Goal: Book appointment/travel/reservation

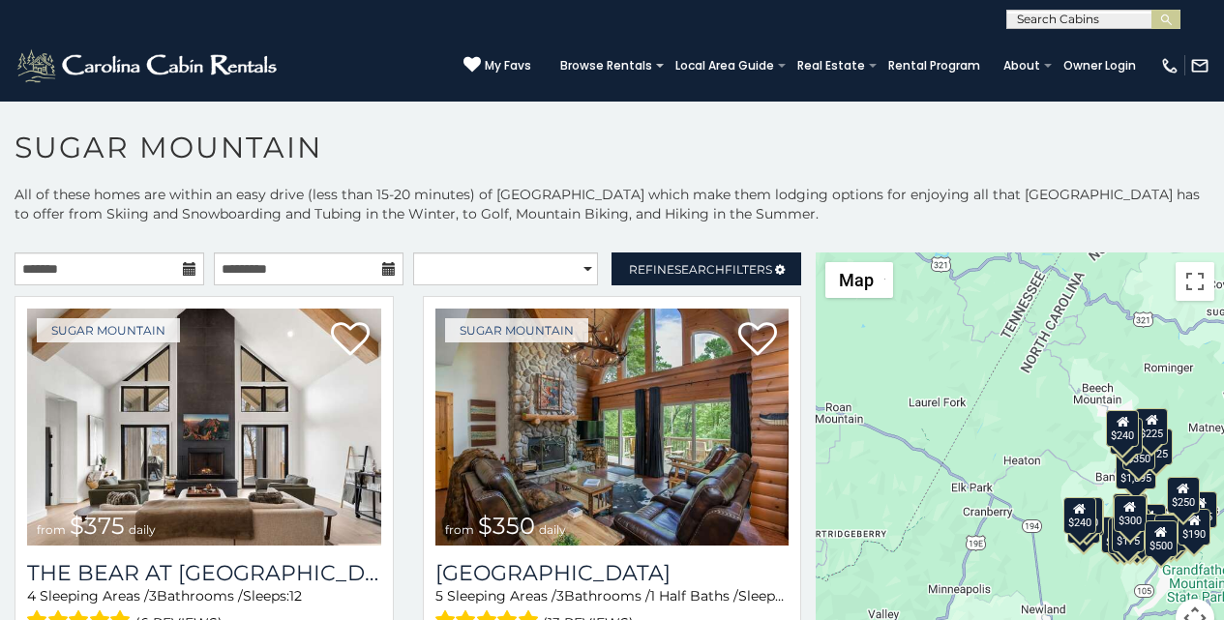
scroll to position [41, 0]
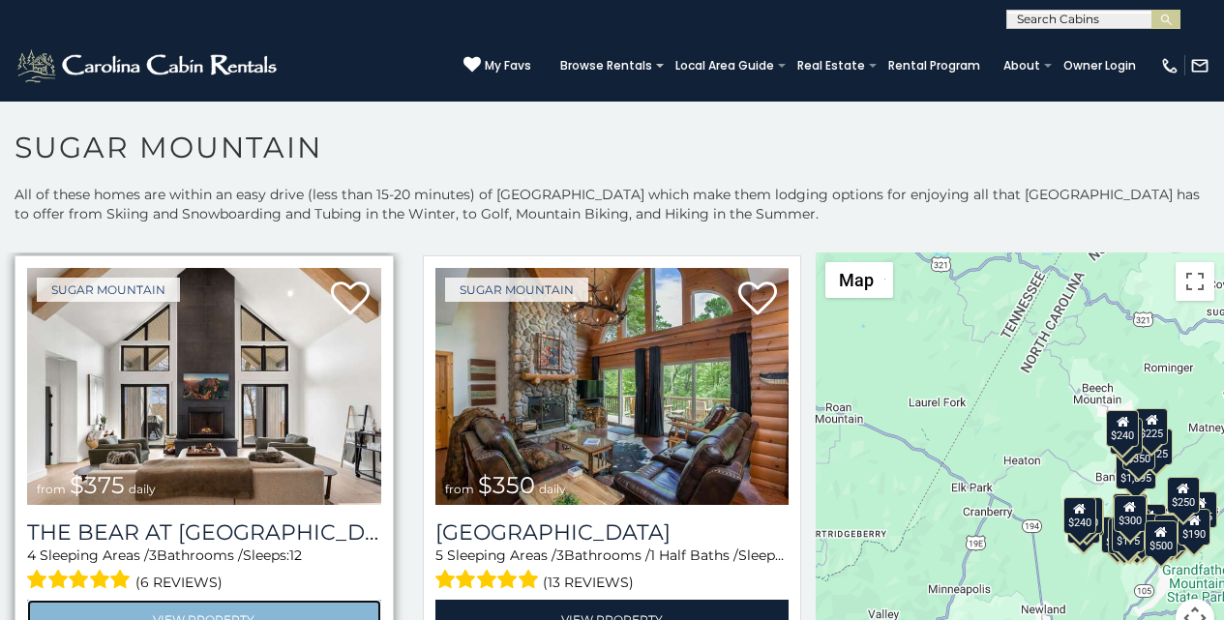
click at [62, 616] on link "View Property" at bounding box center [204, 620] width 354 height 40
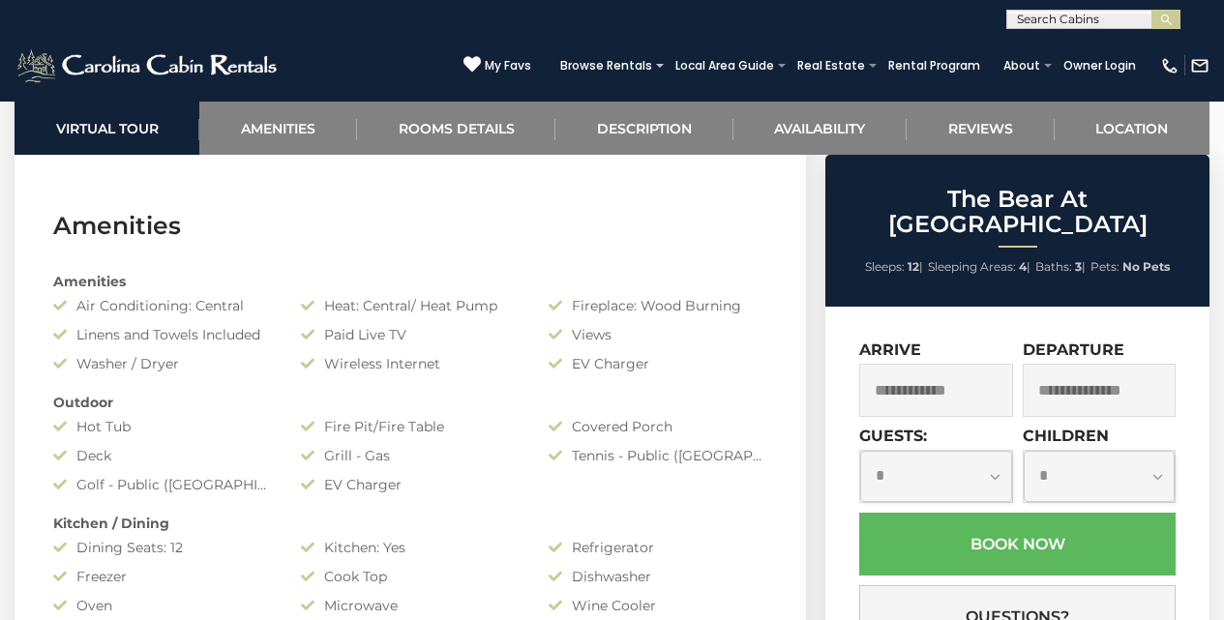
scroll to position [1429, 0]
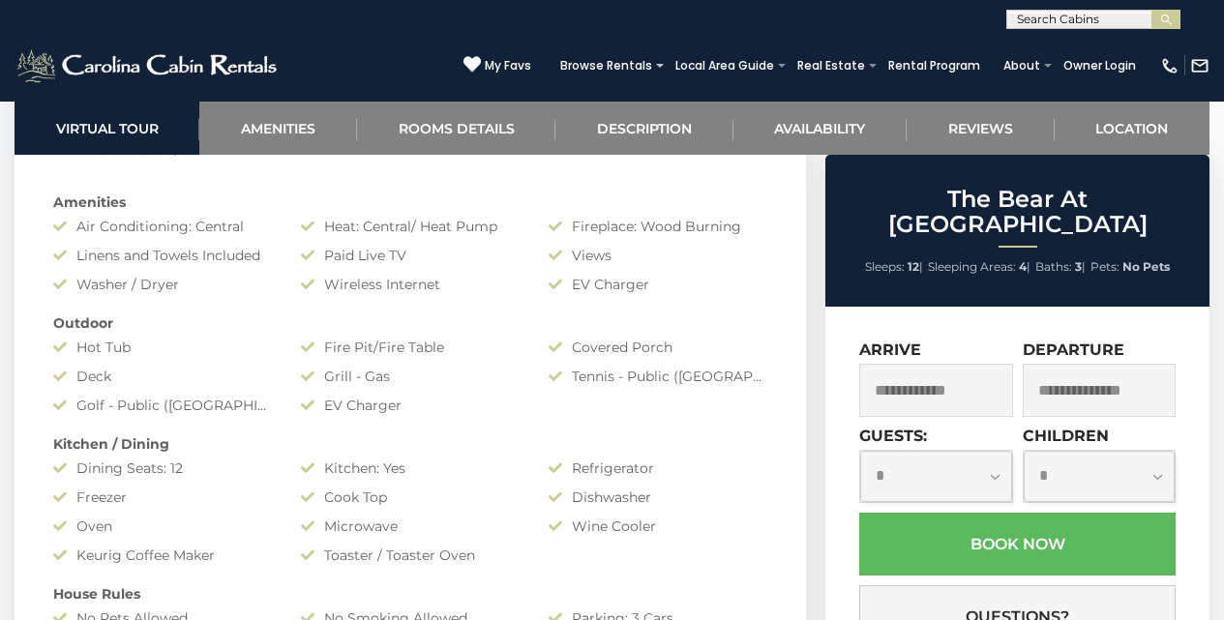
click at [877, 454] on select "**********" at bounding box center [935, 476] width 151 height 51
select select "**"
click at [860, 451] on select "**********" at bounding box center [935, 476] width 151 height 51
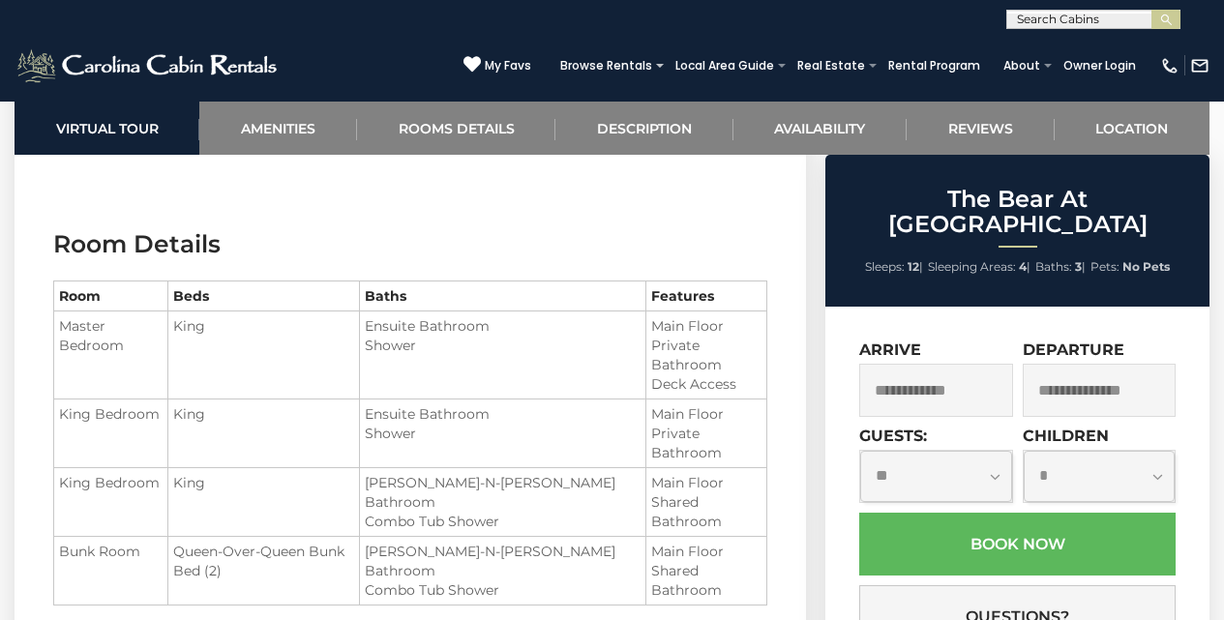
scroll to position [2235, 0]
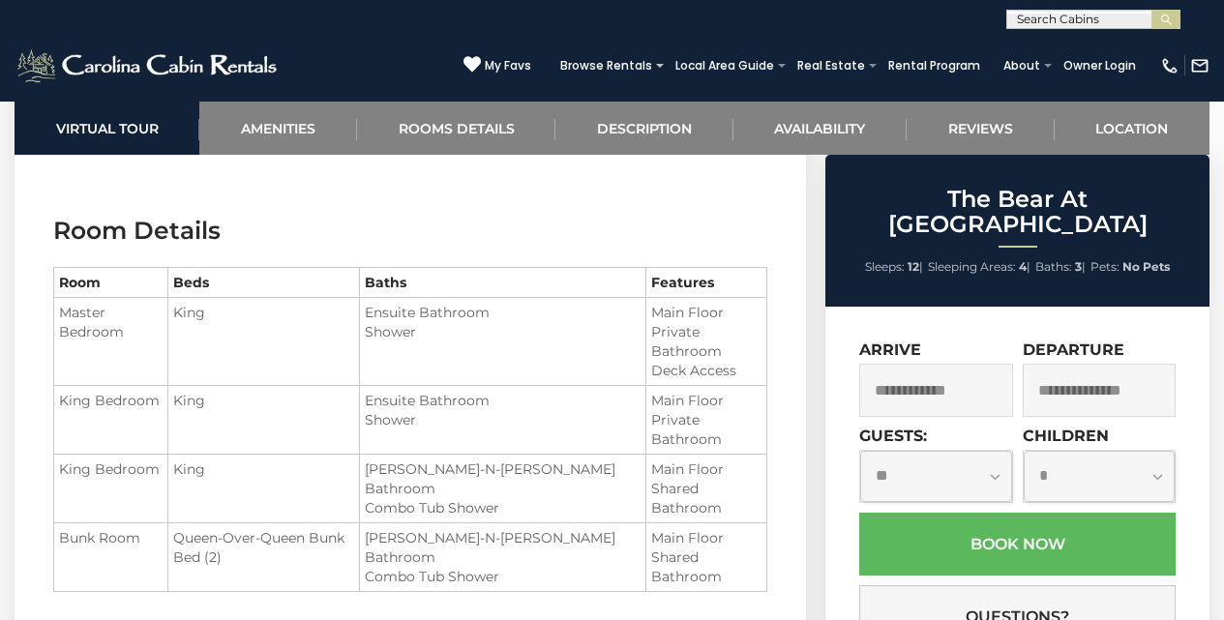
click at [1038, 427] on label "Children" at bounding box center [1066, 436] width 86 height 18
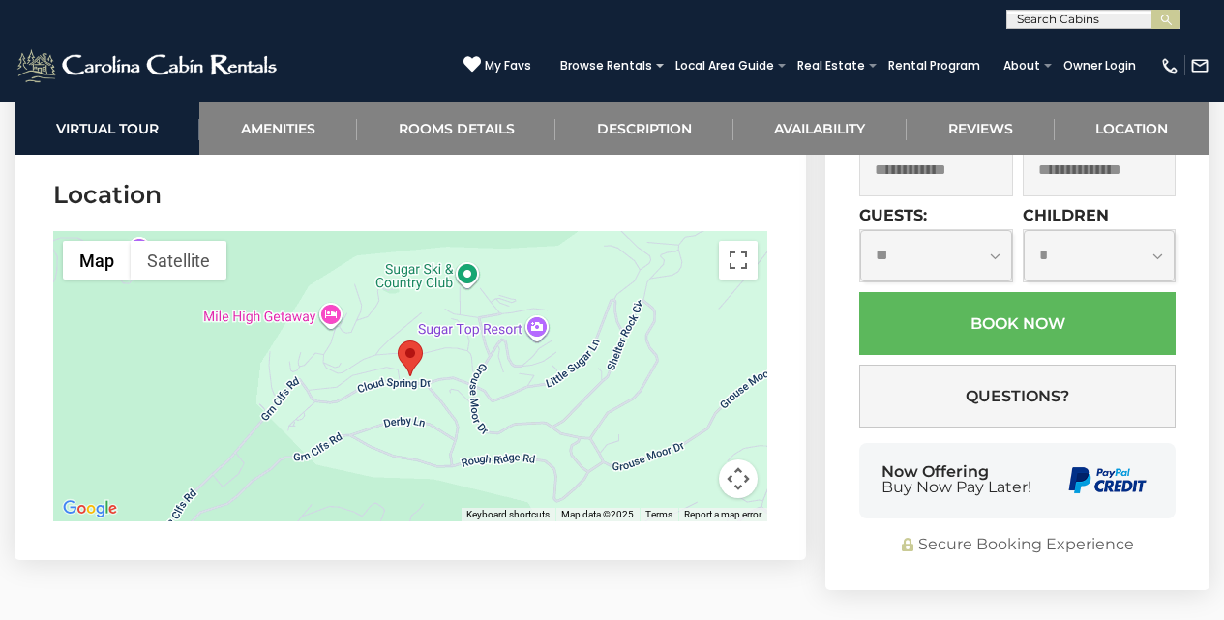
scroll to position [5860, 0]
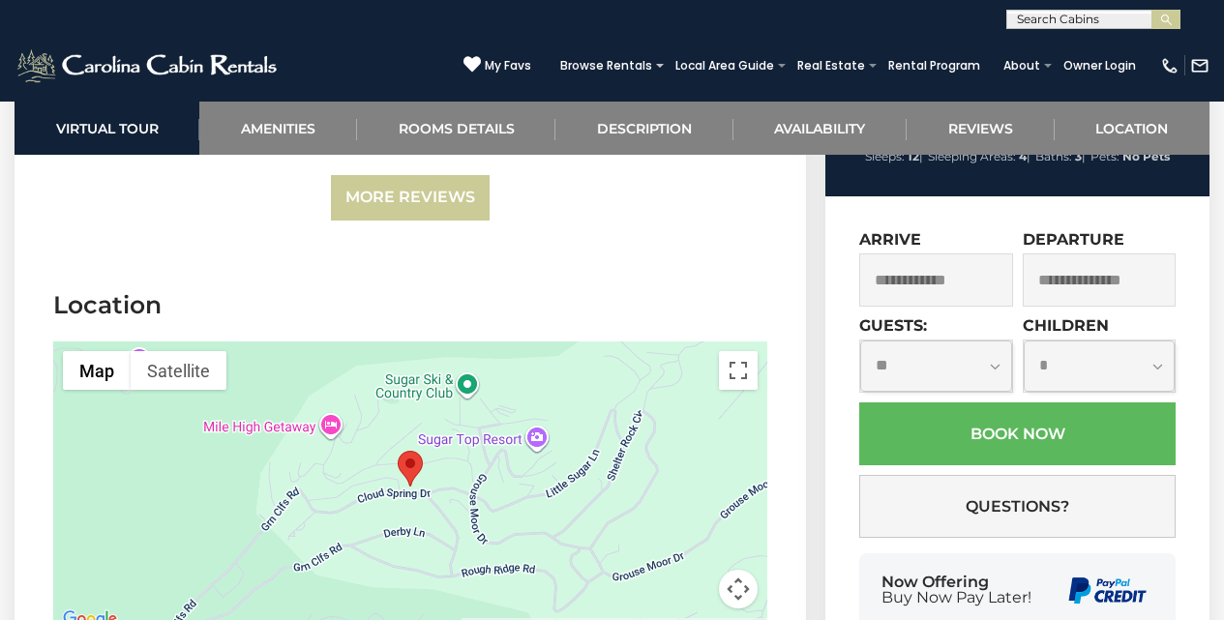
scroll to position [5739, 0]
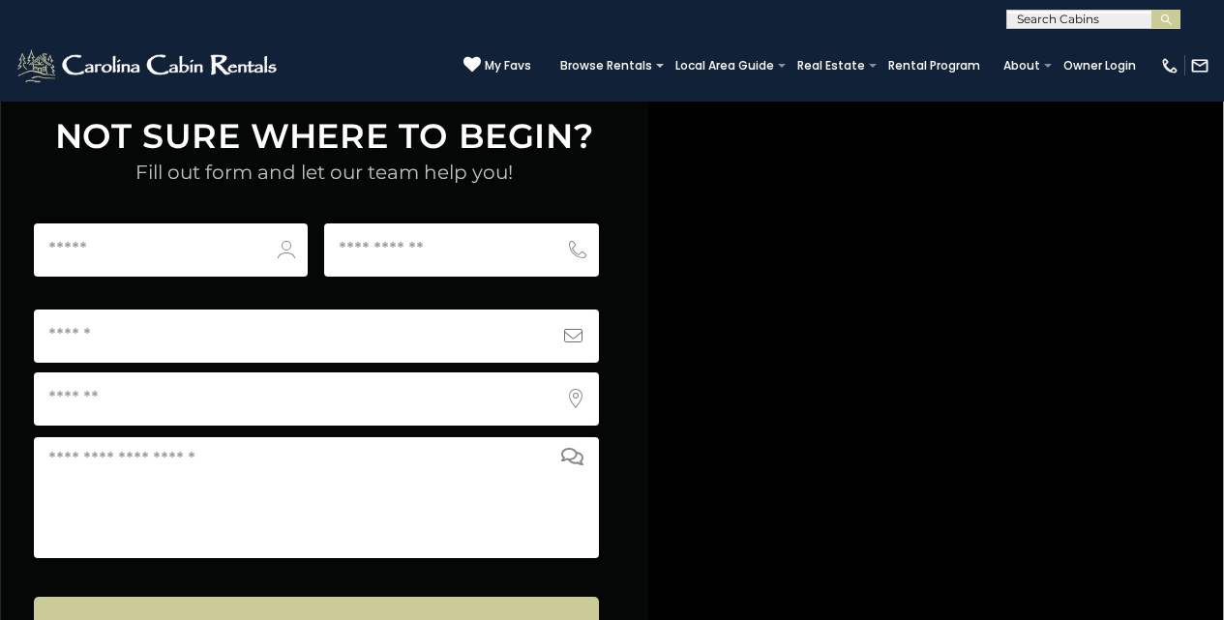
scroll to position [7621, 0]
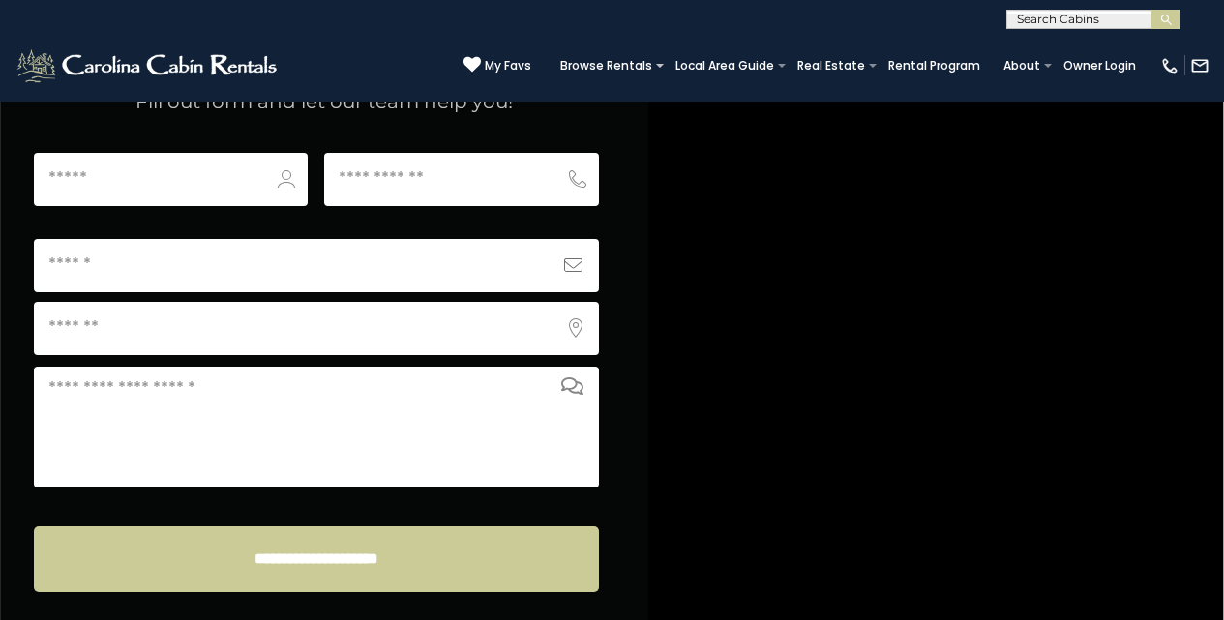
click at [40, 55] on img at bounding box center [149, 65] width 268 height 39
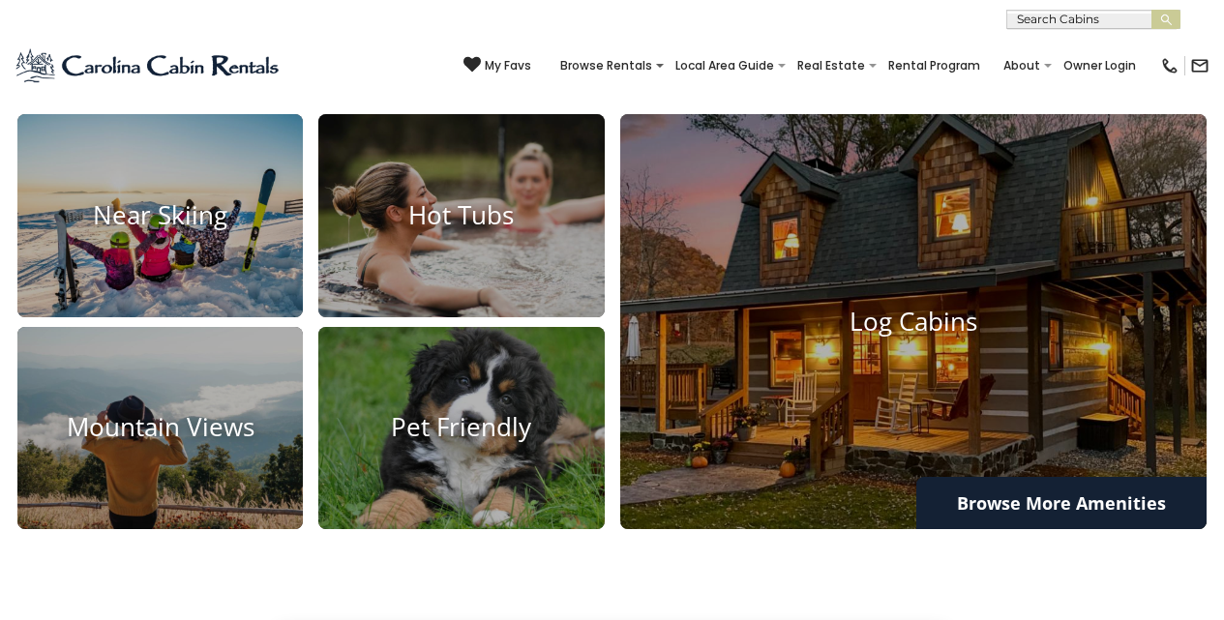
scroll to position [1685, 0]
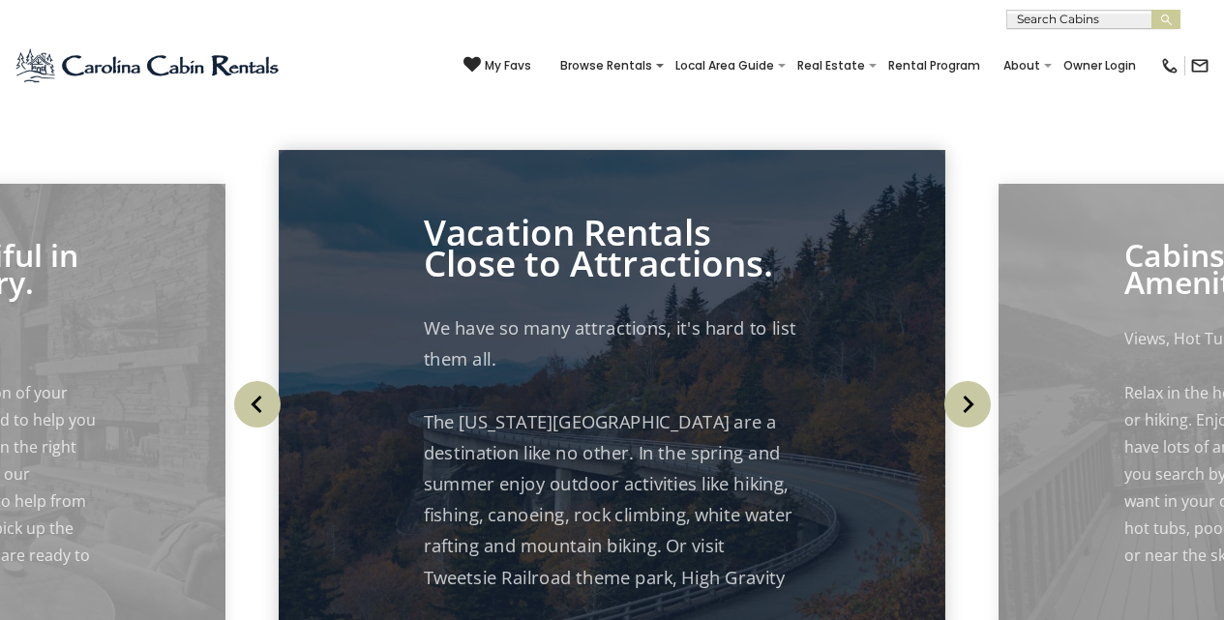
click at [634, 345] on p "We have so many attractions, it's hard to list them all. The North Carolina Mou…" at bounding box center [612, 577] width 377 height 529
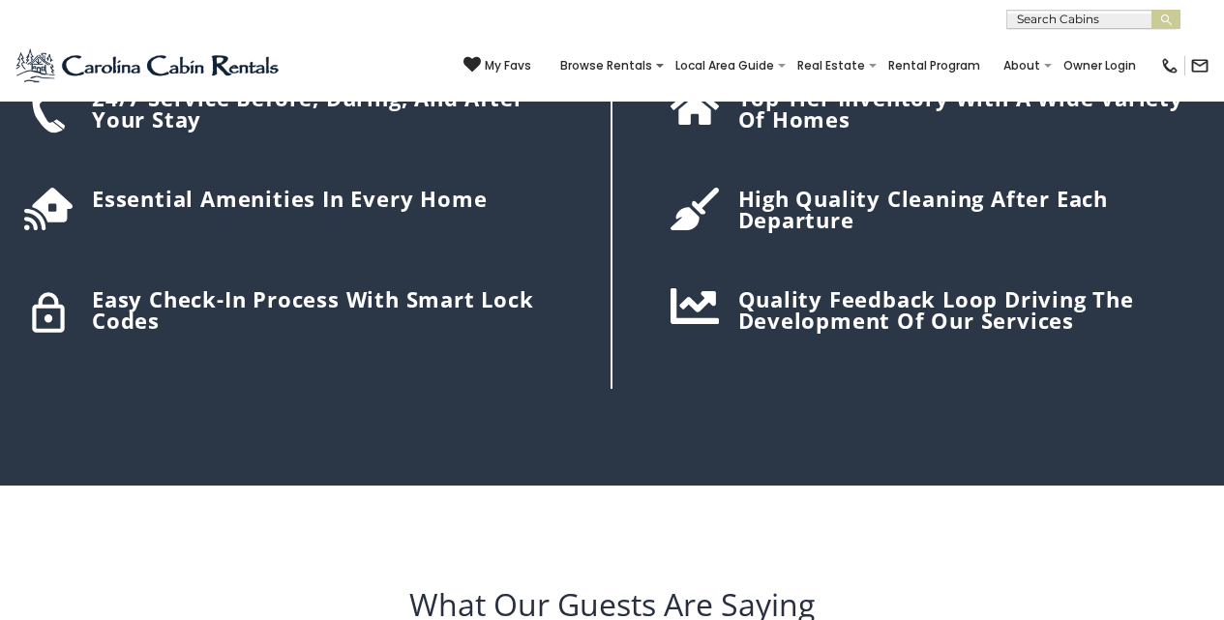
scroll to position [2573, 0]
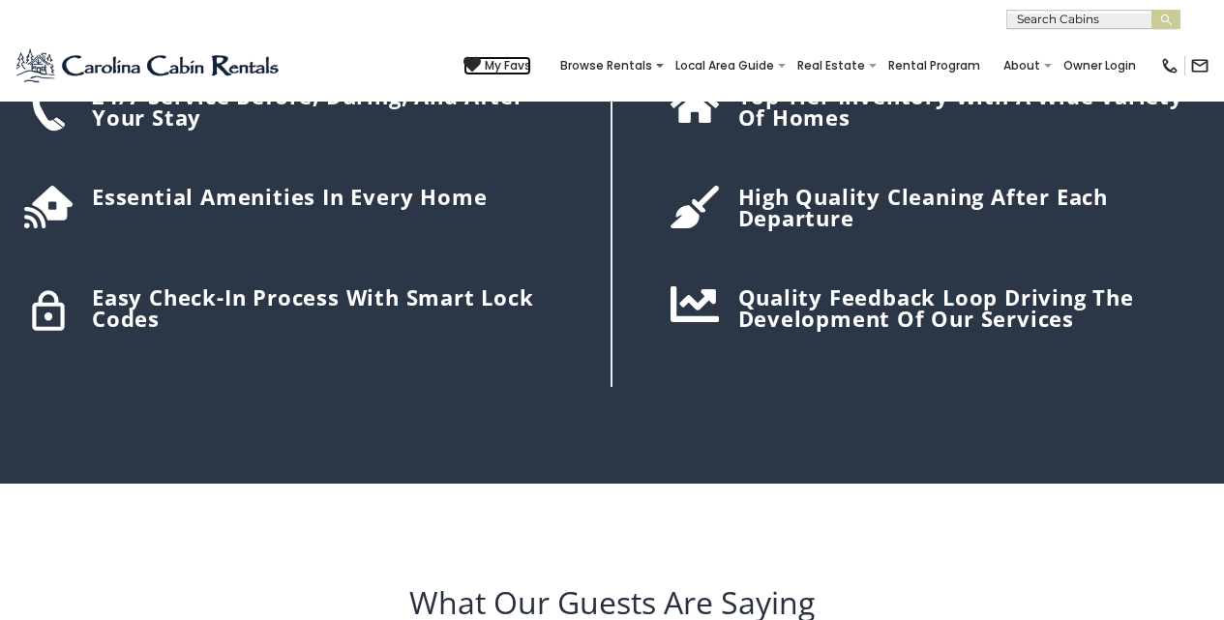
click at [481, 58] on icon at bounding box center [471, 64] width 17 height 17
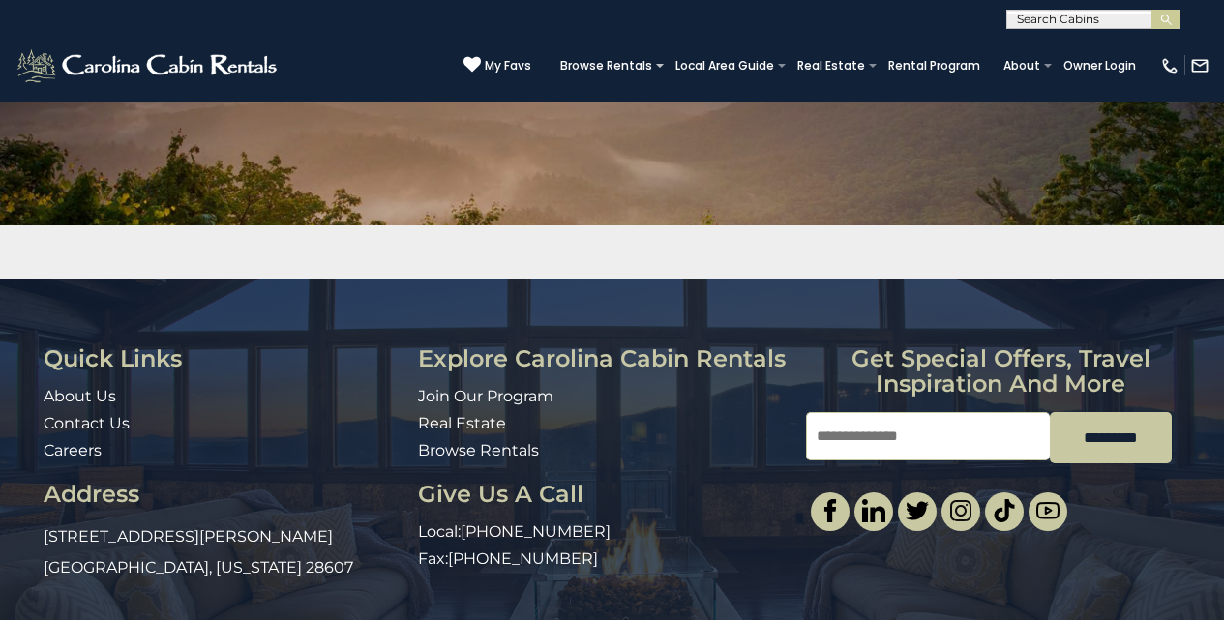
scroll to position [242, 0]
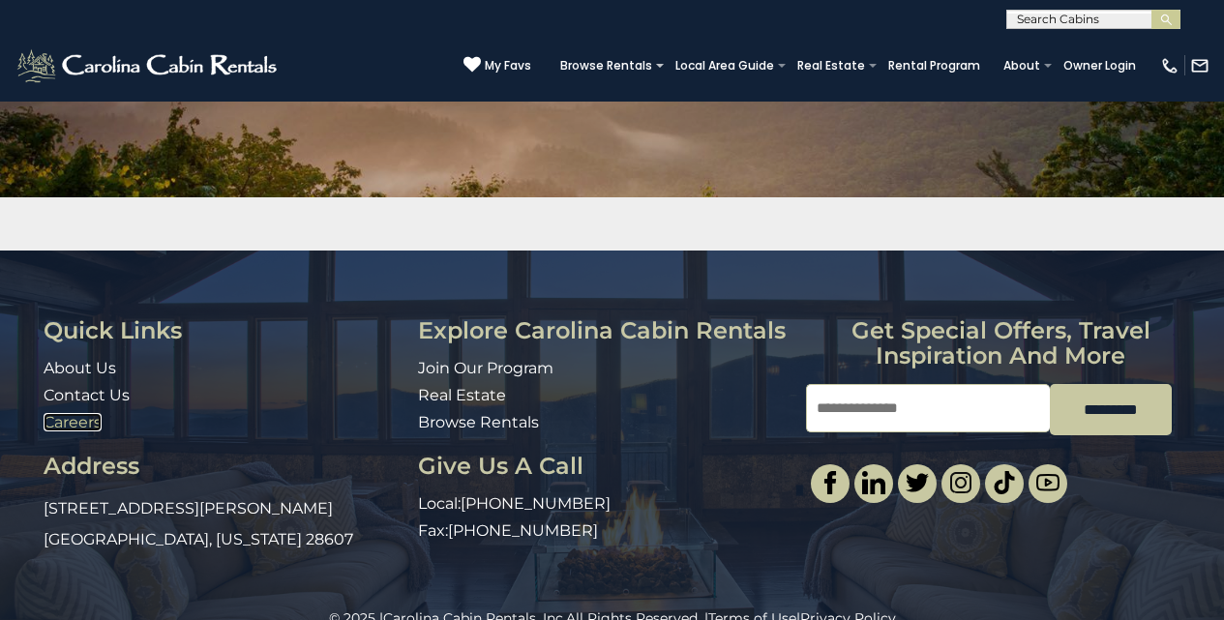
click at [49, 417] on link "Careers" at bounding box center [73, 422] width 58 height 18
